Goal: Task Accomplishment & Management: Use online tool/utility

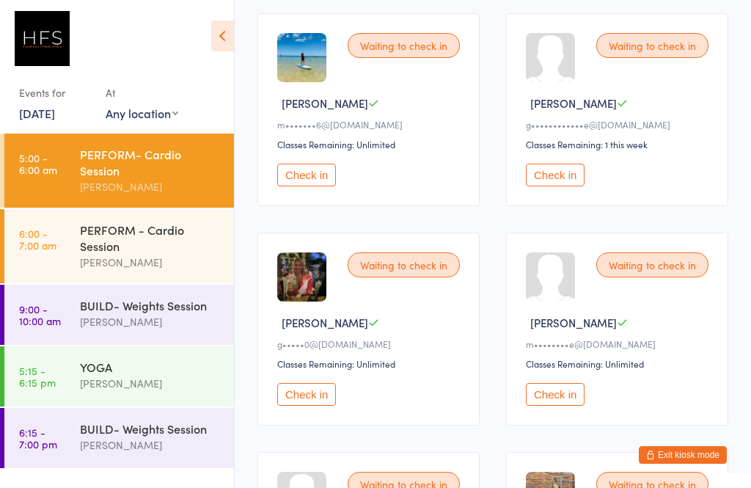
scroll to position [229, 0]
click at [150, 250] on div "PERFORM - Cardio Session" at bounding box center [151, 238] width 142 height 32
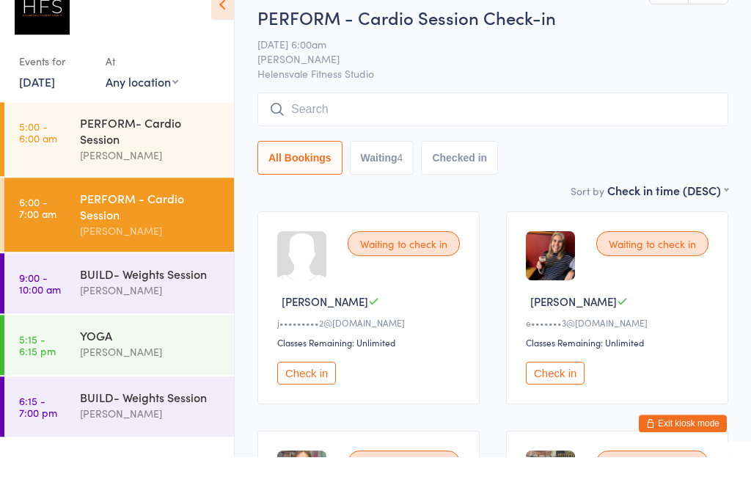
scroll to position [245, 0]
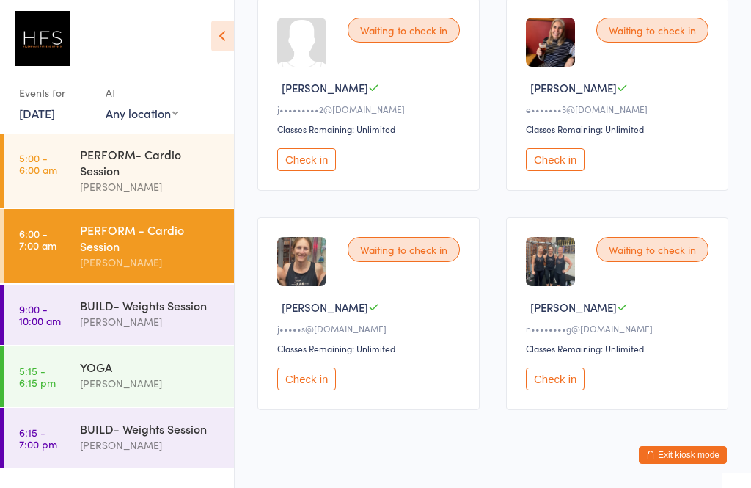
click at [116, 343] on div "BUILD- Weights Session [PERSON_NAME]" at bounding box center [157, 314] width 154 height 58
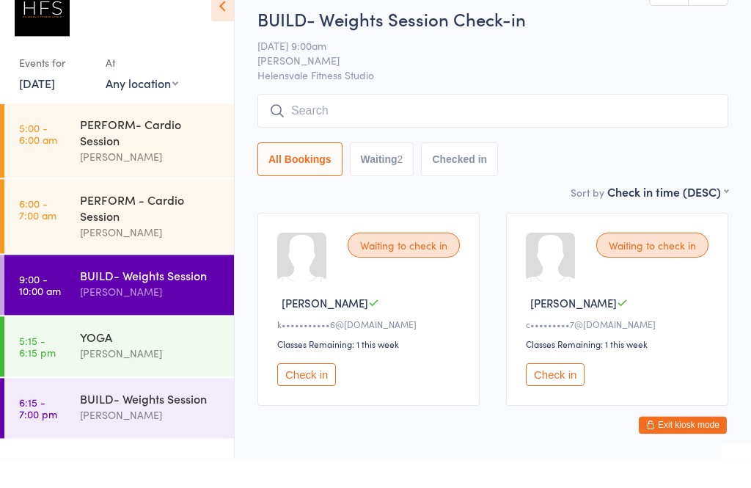
scroll to position [21, 0]
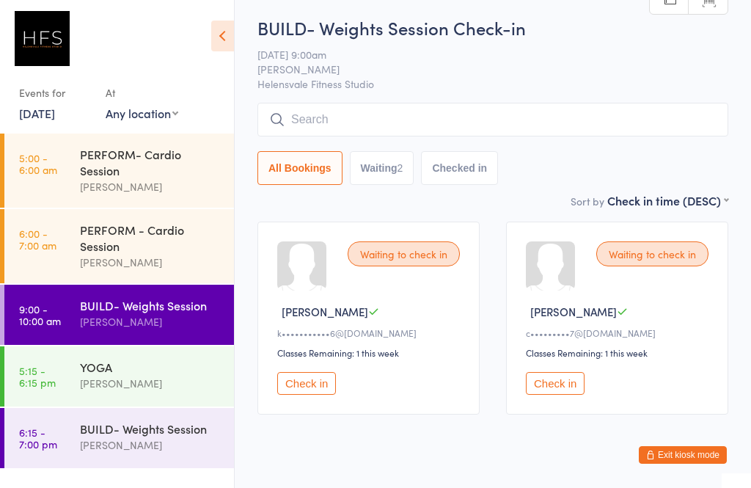
click at [87, 371] on div "YOGA" at bounding box center [151, 367] width 142 height 16
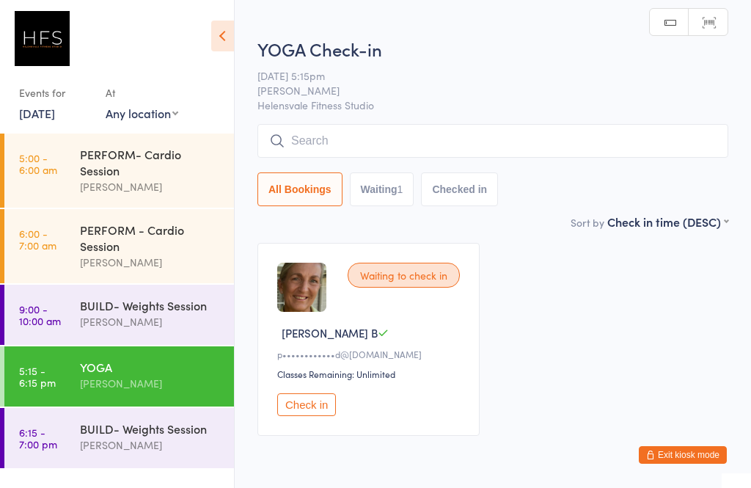
click at [115, 450] on div "[PERSON_NAME]" at bounding box center [151, 444] width 142 height 17
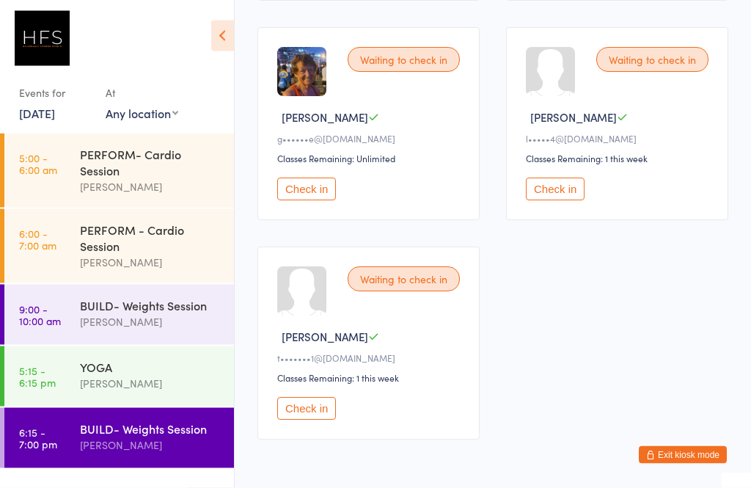
scroll to position [469, 0]
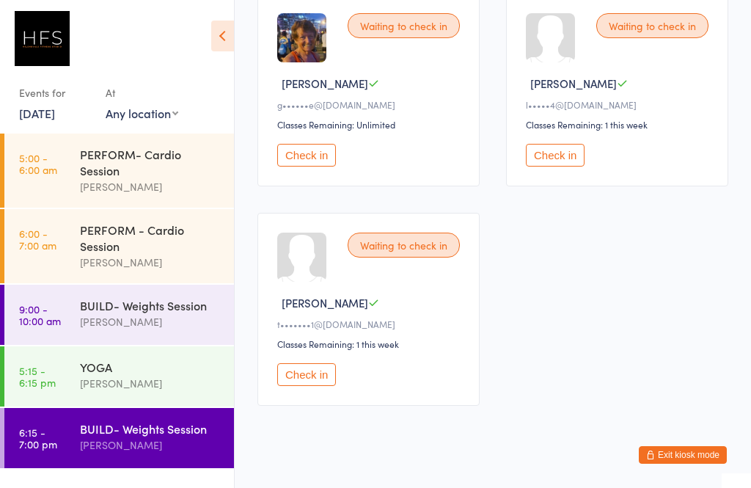
click at [116, 187] on div "[PERSON_NAME]" at bounding box center [151, 186] width 142 height 17
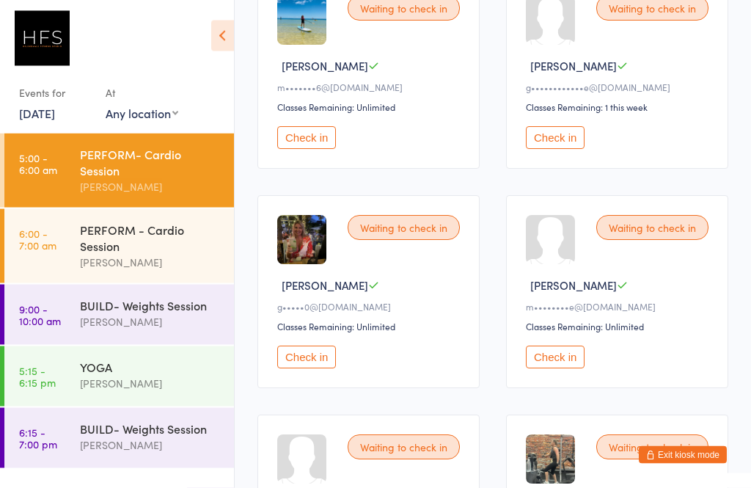
click at [318, 369] on button "Check in" at bounding box center [306, 357] width 59 height 23
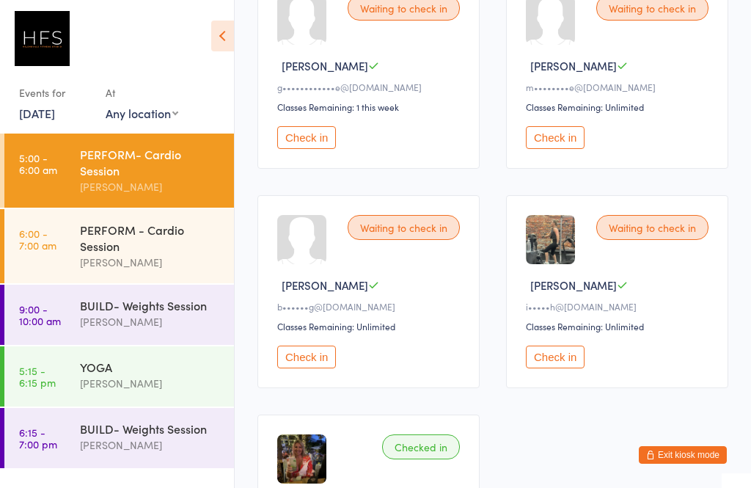
click at [308, 368] on button "Check in" at bounding box center [306, 356] width 59 height 23
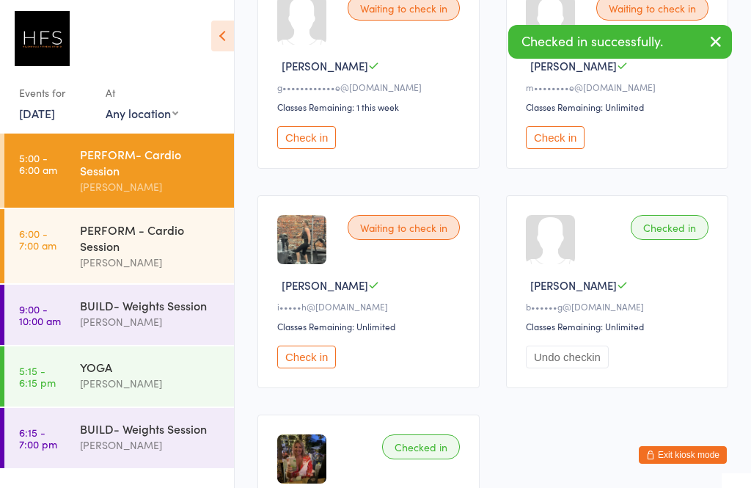
click at [323, 365] on button "Check in" at bounding box center [306, 356] width 59 height 23
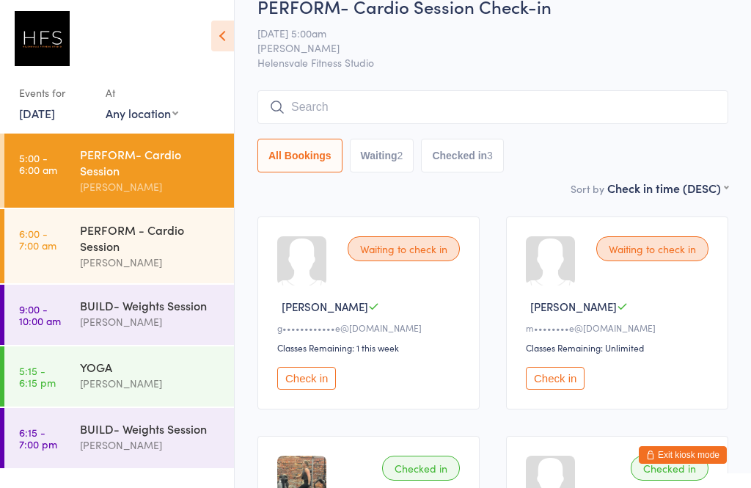
scroll to position [25, 0]
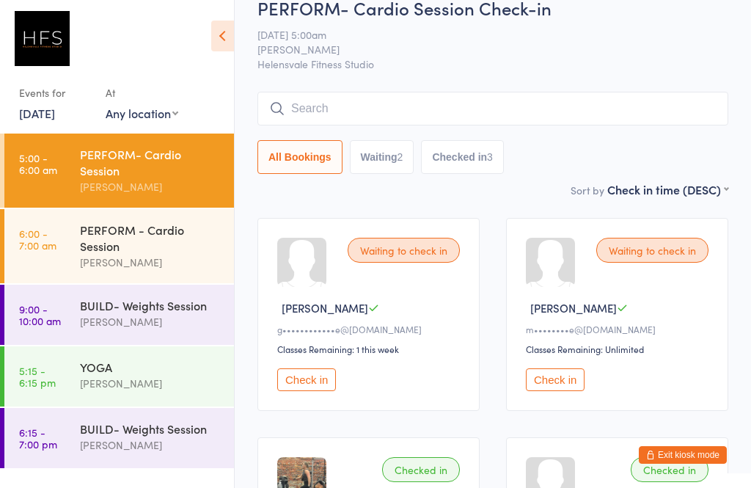
click at [569, 376] on button "Check in" at bounding box center [555, 379] width 59 height 23
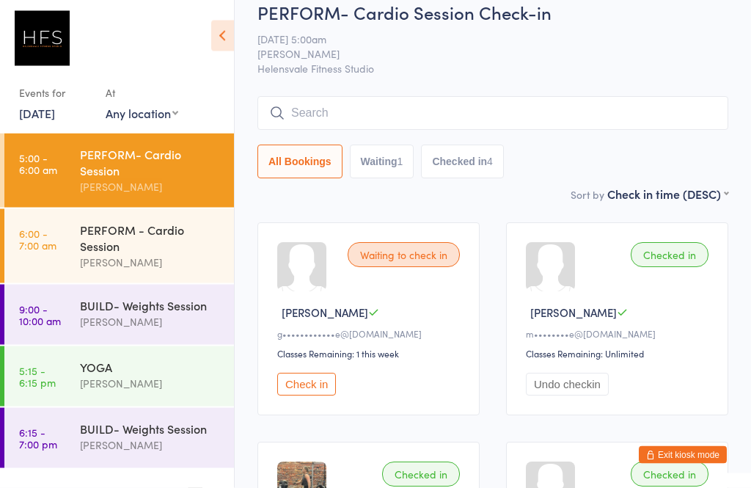
scroll to position [0, 0]
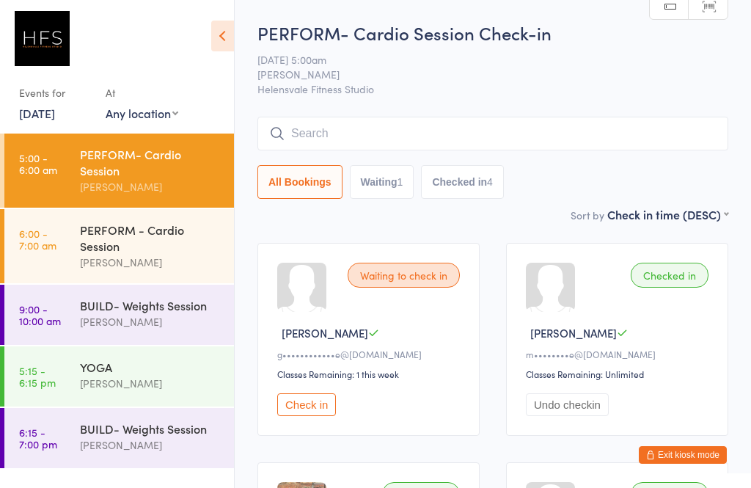
click at [139, 271] on div "[PERSON_NAME]" at bounding box center [151, 262] width 142 height 17
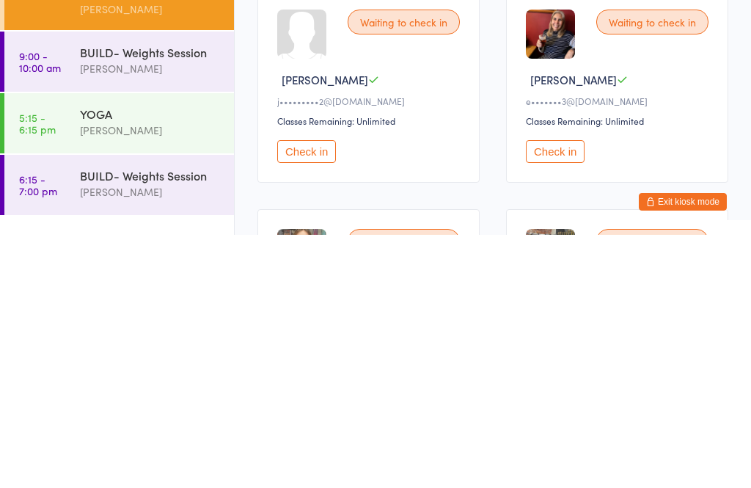
scroll to position [245, 0]
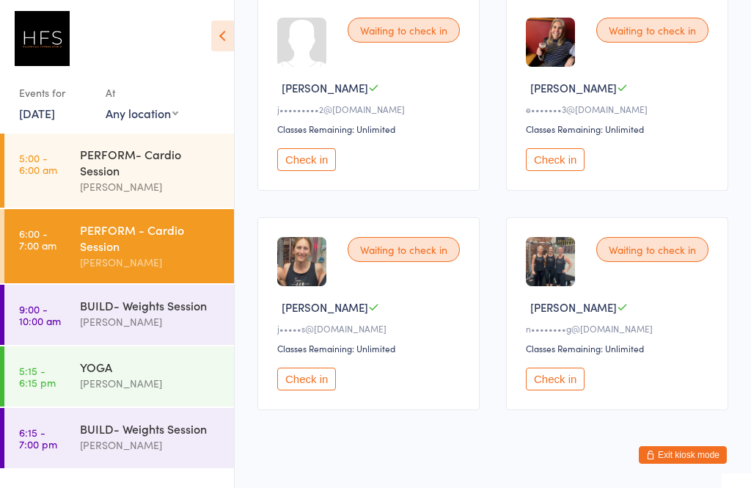
click at [130, 264] on div "[PERSON_NAME]" at bounding box center [151, 262] width 142 height 17
click at [568, 381] on button "Check in" at bounding box center [555, 379] width 59 height 23
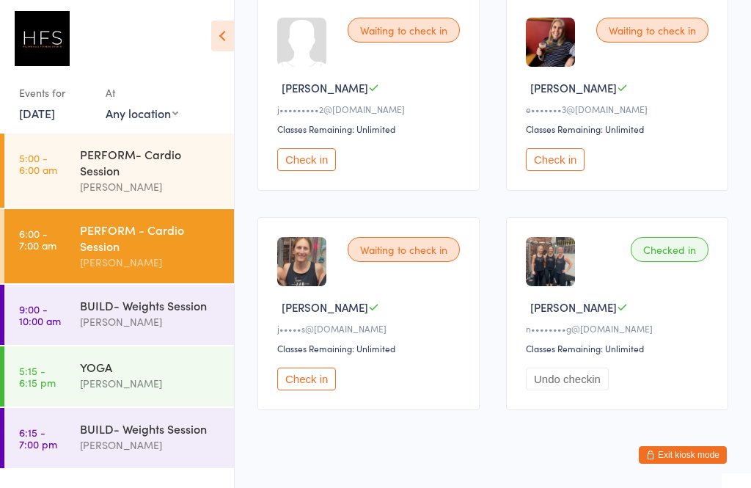
click at [551, 171] on button "Check in" at bounding box center [555, 159] width 59 height 23
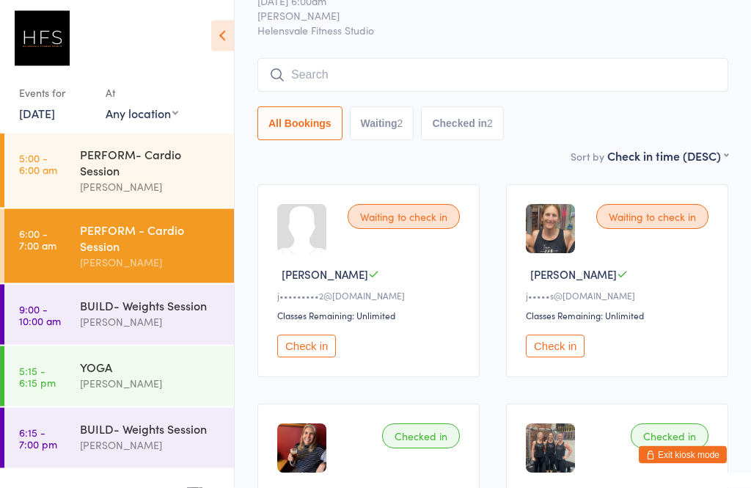
scroll to position [51, 0]
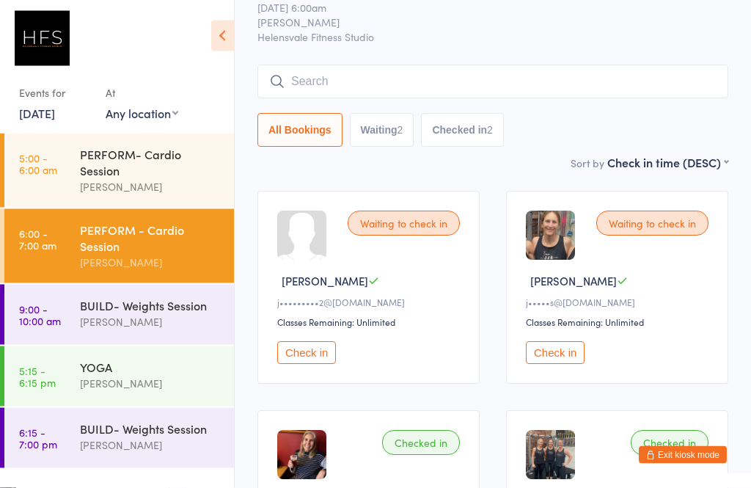
click at [315, 384] on div "Waiting to check in [PERSON_NAME] A j•••••••••2@[DOMAIN_NAME] Classes Remaining…" at bounding box center [368, 287] width 222 height 193
click at [326, 364] on button "Check in" at bounding box center [306, 352] width 59 height 23
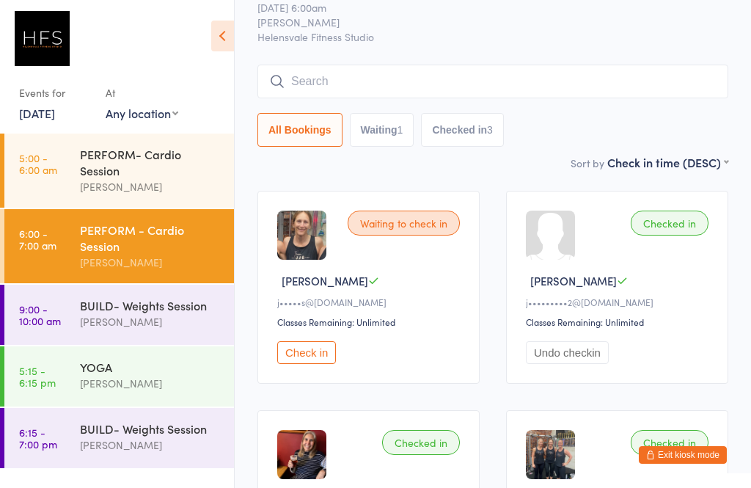
click at [328, 92] on input "search" at bounding box center [492, 82] width 471 height 34
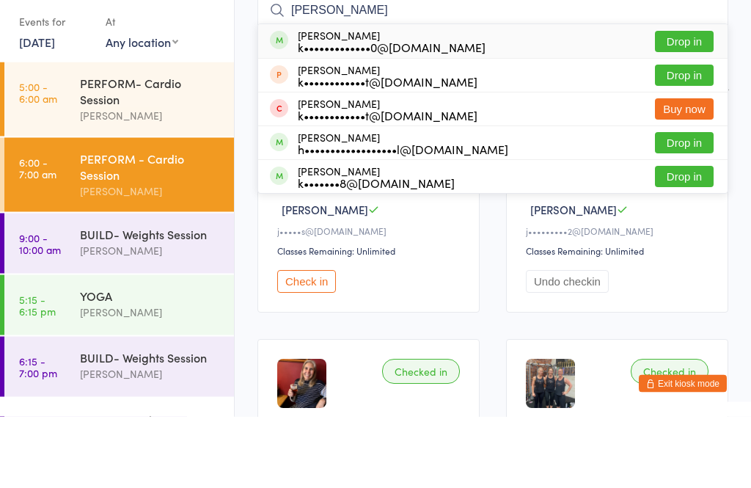
type input "[PERSON_NAME]"
click at [692, 103] on button "Drop in" at bounding box center [684, 113] width 59 height 21
